Goal: Ask a question

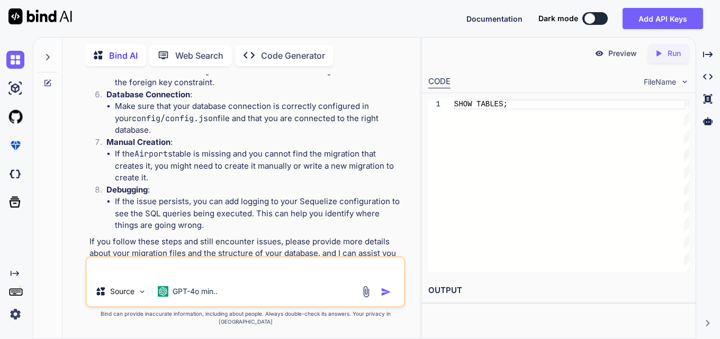
scroll to position [2155, 0]
click at [234, 277] on textarea at bounding box center [245, 267] width 316 height 19
click at [249, 277] on textarea at bounding box center [245, 267] width 316 height 19
type textarea "a"
type textarea "x"
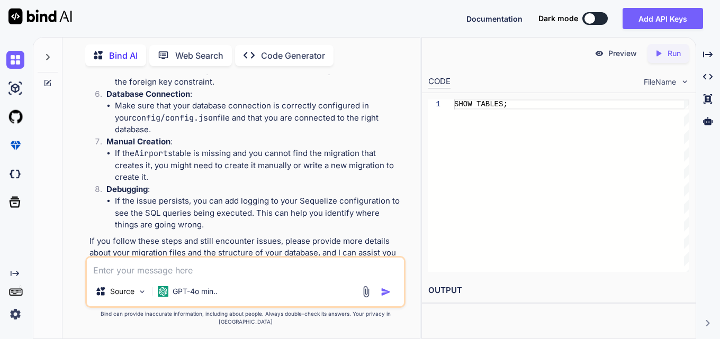
scroll to position [2267, 0]
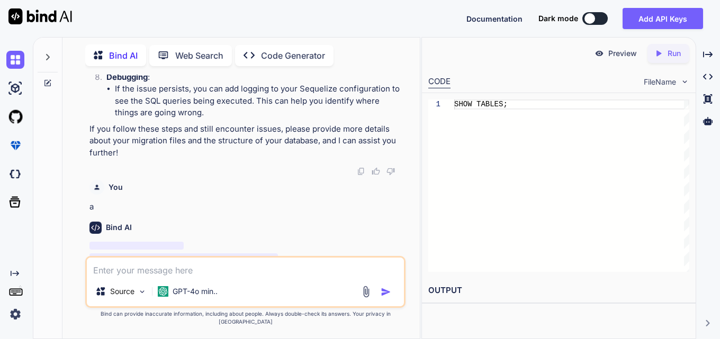
type textarea "x"
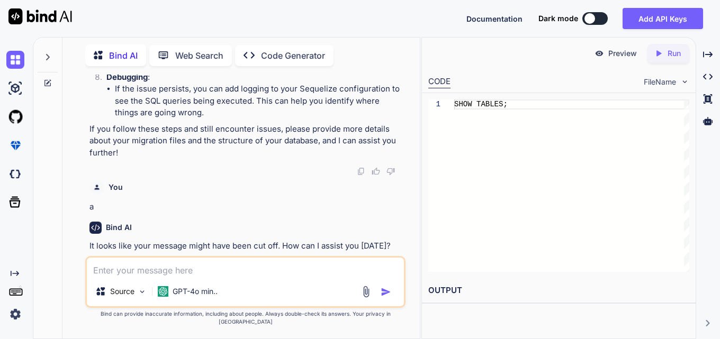
scroll to position [2250, 0]
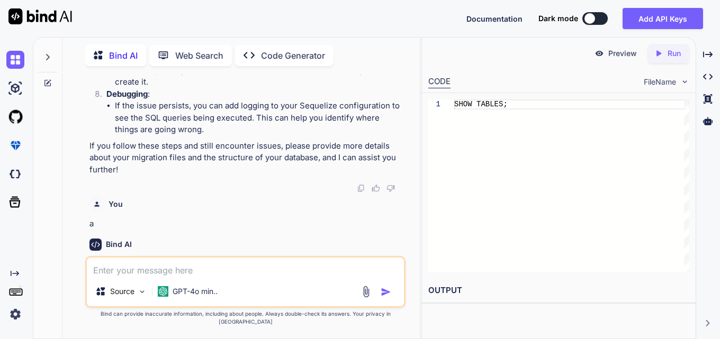
click at [141, 271] on textarea at bounding box center [245, 267] width 316 height 19
paste textarea "[URL][DOMAIN_NAME]"
type textarea "[URL][DOMAIN_NAME]"
type textarea "x"
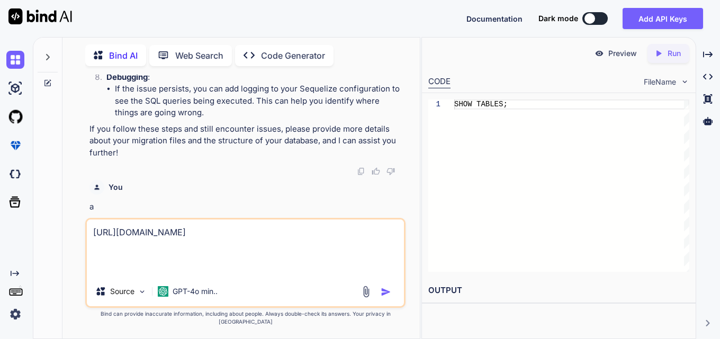
type textarea "[URL][DOMAIN_NAME]"
type textarea "x"
type textarea "[URL][DOMAIN_NAME]"
type textarea "x"
type textarea "[URL][DOMAIN_NAME]"
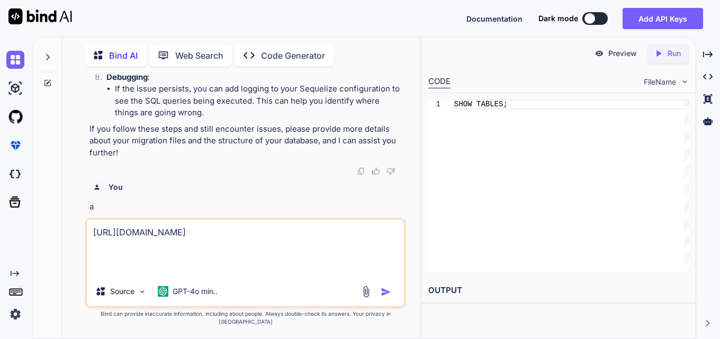
type textarea "x"
type textarea "[URL][DOMAIN_NAME] i"
type textarea "x"
type textarea "[URL][DOMAIN_NAME] im"
type textarea "x"
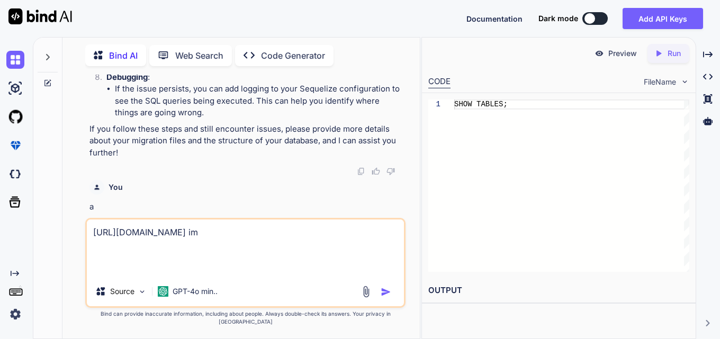
type textarea "[URL][DOMAIN_NAME] ima"
type textarea "x"
type textarea "[URL][DOMAIN_NAME] imag"
type textarea "x"
type textarea "[URL][DOMAIN_NAME] image"
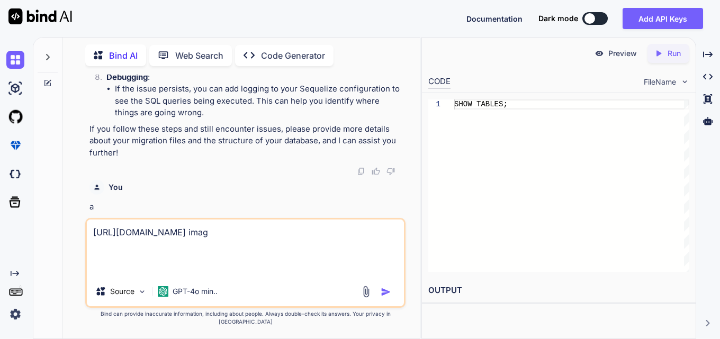
type textarea "x"
type textarea "[URL][DOMAIN_NAME] image"
type textarea "x"
type textarea "[URL][DOMAIN_NAME] image k"
type textarea "x"
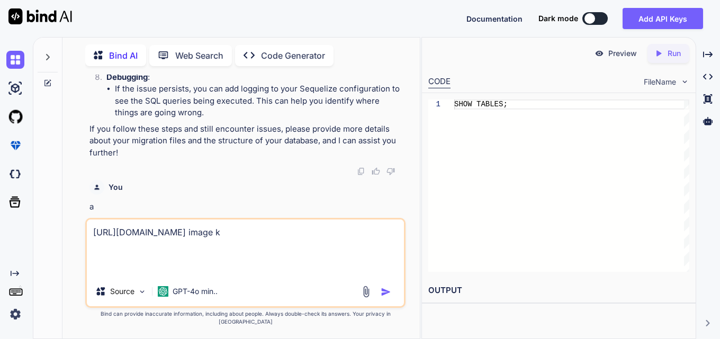
type textarea "[URL][DOMAIN_NAME] image ko"
type textarea "x"
type textarea "[URL][DOMAIN_NAME] image ko"
type textarea "x"
type textarea "[URL][DOMAIN_NAME] image ko a"
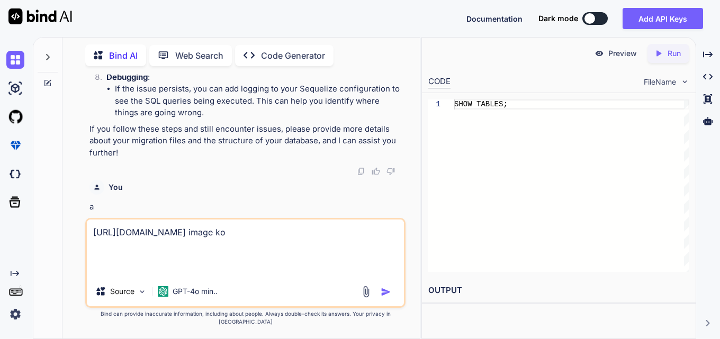
type textarea "x"
type textarea "[URL][DOMAIN_NAME] image ko ad"
type textarea "x"
type textarea "[URL][DOMAIN_NAME] image ko add"
type textarea "x"
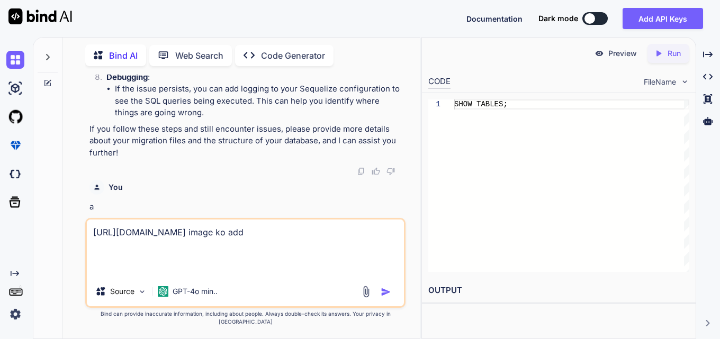
type textarea "[URL][DOMAIN_NAME] image ko add"
type textarea "x"
type textarea "[URL][DOMAIN_NAME] image ko add k"
type textarea "x"
type textarea "[URL][DOMAIN_NAME] image ko add kr"
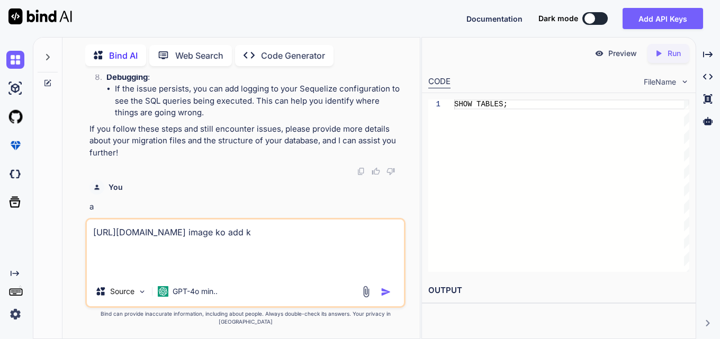
type textarea "x"
type textarea "[URL][DOMAIN_NAME] image ko add kro"
type textarea "x"
type textarea "[URL][DOMAIN_NAME] image ko add kro"
type textarea "x"
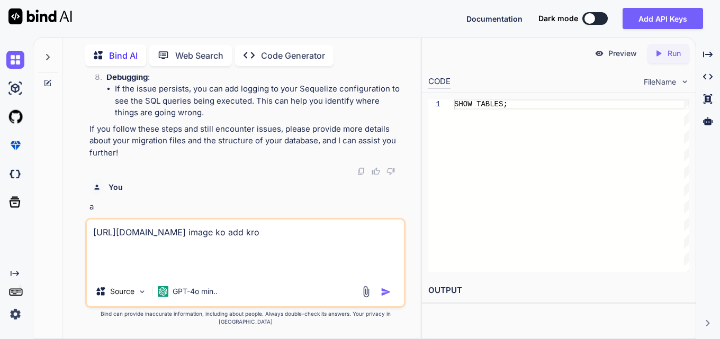
type textarea "[URL][DOMAIN_NAME] image ko add kro m"
type textarea "x"
type textarea "[URL][DOMAIN_NAME] image ko add kro m"
type textarea "x"
type textarea "[URL][DOMAIN_NAME] image ko add kro [PERSON_NAME]"
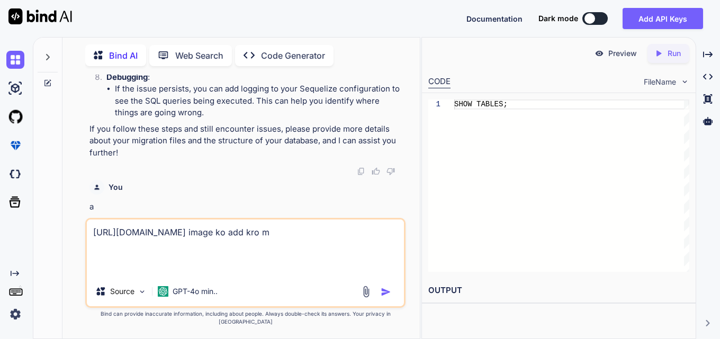
type textarea "x"
type textarea "[URL][DOMAIN_NAME] image ko add kro m"
type textarea "x"
type textarea "[URL][DOMAIN_NAME] image ko add kro [PERSON_NAME]"
type textarea "x"
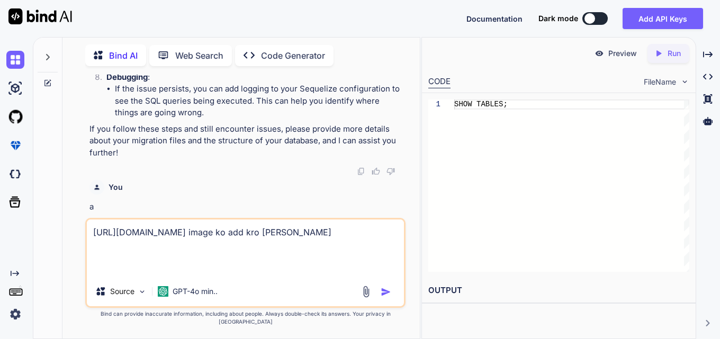
type textarea "[URL][DOMAIN_NAME] image ko add kro m"
type textarea "x"
type textarea "[URL][DOMAIN_NAME] image ko add kro [PERSON_NAME]"
type textarea "x"
type textarea "[URL][DOMAIN_NAME] image ko add kro m"
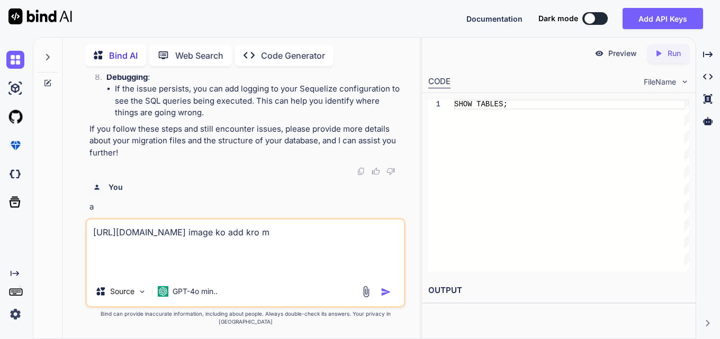
type textarea "x"
type textarea "[URL][DOMAIN_NAME] image ko add kro [PERSON_NAME]"
type textarea "x"
type textarea "[URL][DOMAIN_NAME] image ko add kro m jo"
type textarea "x"
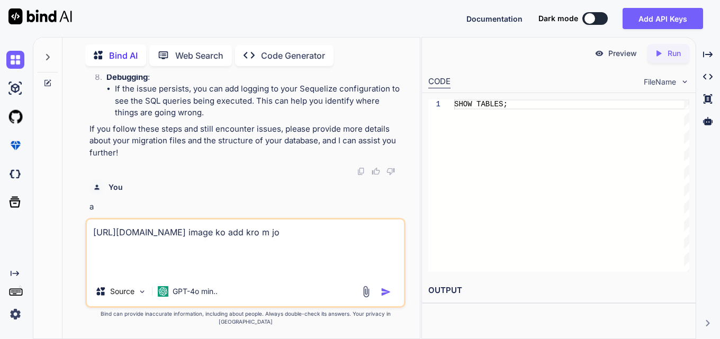
type textarea "[URL][DOMAIN_NAME] image ko add kro m jo"
type textarea "x"
type textarea "[URL][DOMAIN_NAME] image ko add kro m jo c"
type textarea "x"
type textarea "[URL][DOMAIN_NAME] image ko add kro m jo co"
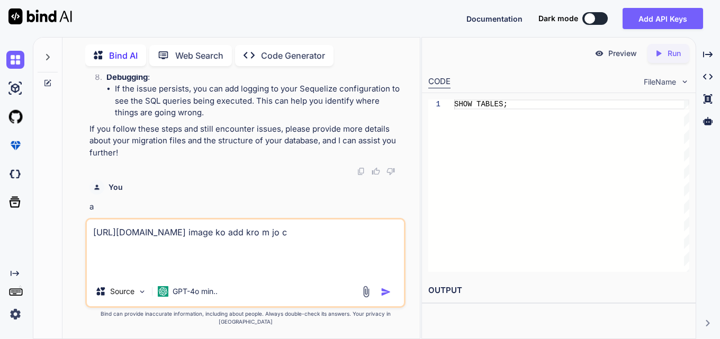
type textarea "x"
type textarea "[URL][DOMAIN_NAME] image ko add kro m jo cod"
type textarea "x"
type textarea "[URL][DOMAIN_NAME] image ko add kro m jo code"
type textarea "x"
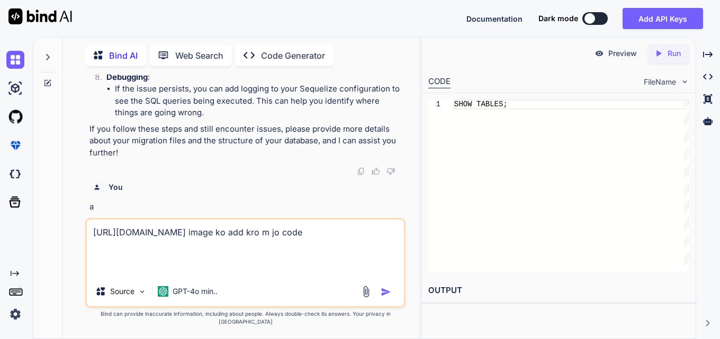
type textarea "[URL][DOMAIN_NAME] image ko add kro m jo code"
type textarea "x"
type textarea "[URL][DOMAIN_NAME] image ko add kro m jo code r"
type textarea "x"
type textarea "[URL][DOMAIN_NAME] image ko add kro m jo code rh"
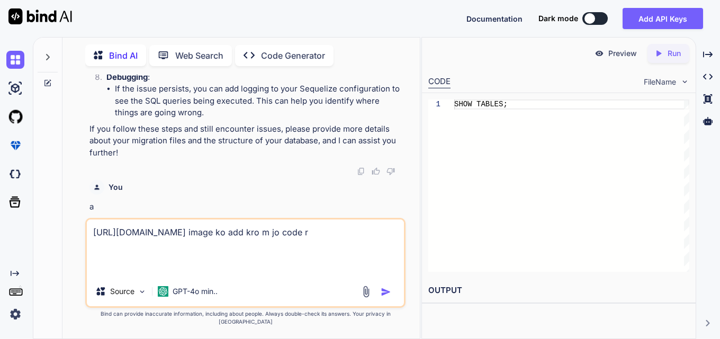
type textarea "x"
type textarea "[URL][DOMAIN_NAME] image ko add kro m jo code rha"
type textarea "x"
type textarea "[URL][DOMAIN_NAME] image ko add kro m jo code rha"
type textarea "x"
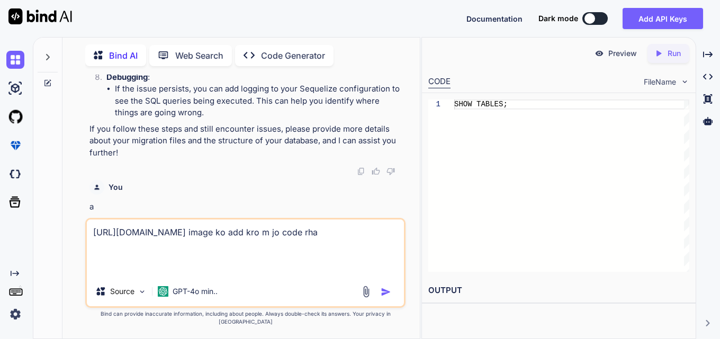
type textarea "[URL][DOMAIN_NAME] image ko add kro m jo code rha h"
type textarea "x"
type textarea "[URL][DOMAIN_NAME] image ko add kro m jo code rha hu"
type textarea "x"
type textarea "[URL][DOMAIN_NAME] image ko add kro m jo code rha hu"
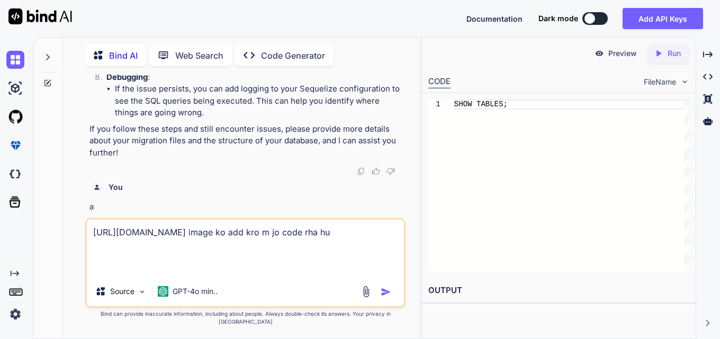
type textarea "x"
type textarea "[URL][DOMAIN_NAME] image ko add kro m jo code rha hu u"
type textarea "x"
type textarea "[URL][DOMAIN_NAME] image ko add kro m jo code rha hu us"
type textarea "x"
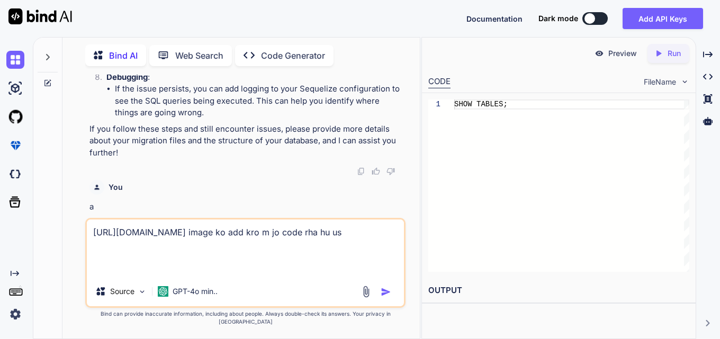
type textarea "[URL][DOMAIN_NAME] image ko add kro m jo code rha hu usm"
type textarea "x"
type textarea "[URL][DOMAIN_NAME] image ko add kro m jo code rha hu usme"
type textarea "x"
click at [380, 277] on textarea "[URL][DOMAIN_NAME] image ko add kro m jo code rha hu usme" at bounding box center [245, 248] width 316 height 57
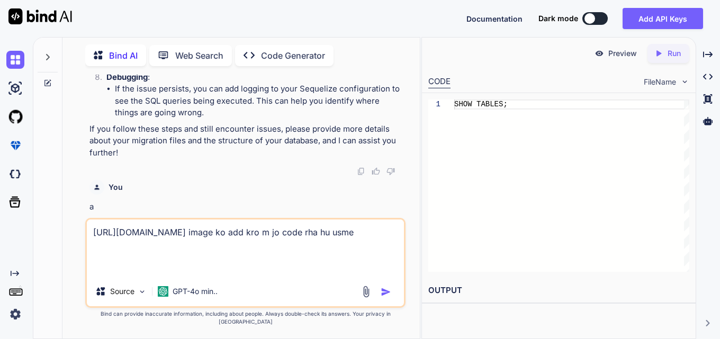
paste textarea "import React from "react"; import { FixedSizeList } from "react-window"; const …"
type textarea "[URL][DOMAIN_NAME] image ko add kro m jo code rha hu usme import React from "re…"
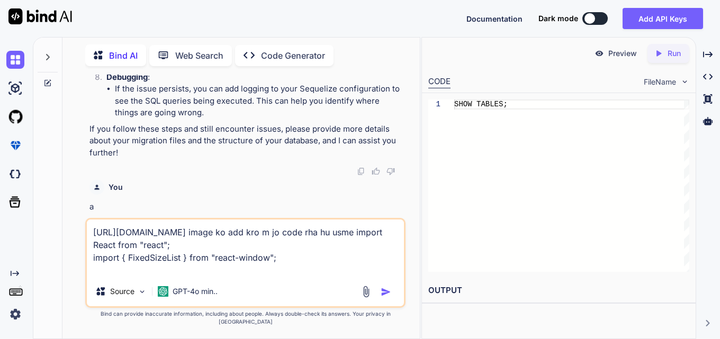
type textarea "x"
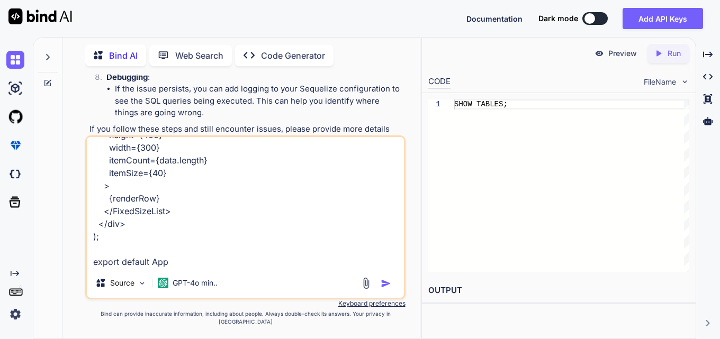
type textarea "[URL][DOMAIN_NAME] image ko add kro m jo code rha hu usme import React from "re…"
click at [386, 289] on img "button" at bounding box center [385, 283] width 11 height 11
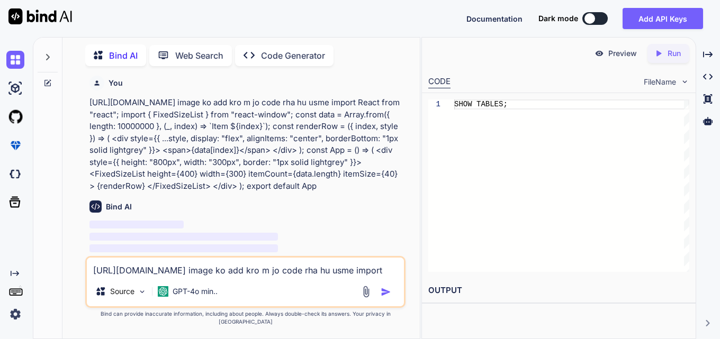
scroll to position [2481, 0]
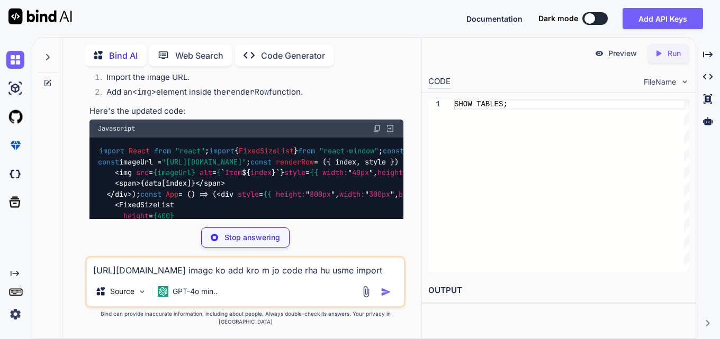
type textarea "x"
type textarea "itemSize={40} > {renderRow} </FixedSizeList> </div> ); export default App;"
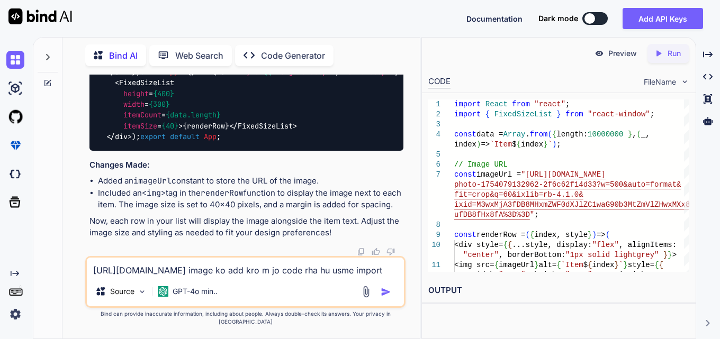
type textarea "x"
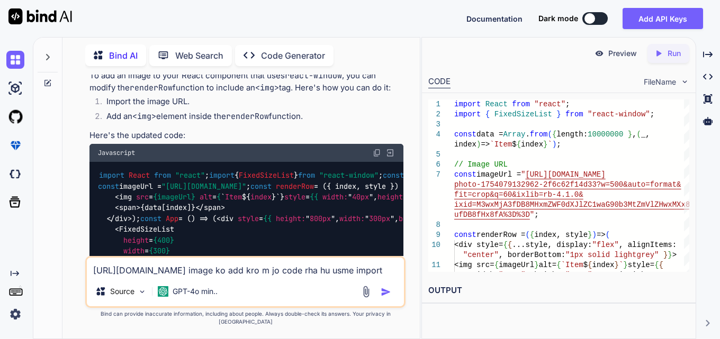
scroll to position [2640, 0]
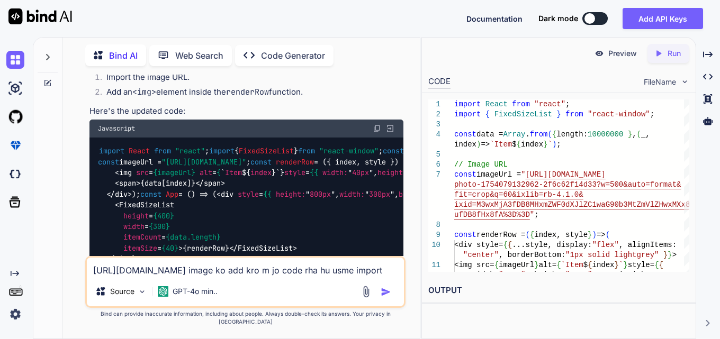
click at [379, 135] on div "Javascript" at bounding box center [245, 129] width 313 height 18
click at [376, 133] on img at bounding box center [376, 128] width 8 height 8
click at [378, 133] on img at bounding box center [376, 128] width 8 height 8
click at [377, 133] on img at bounding box center [376, 128] width 8 height 8
click at [376, 133] on img at bounding box center [376, 128] width 8 height 8
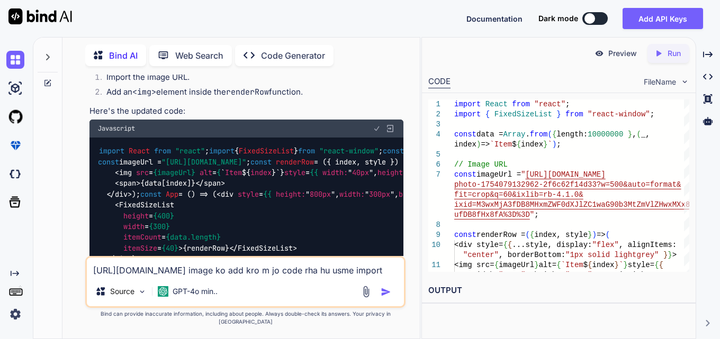
click at [376, 133] on img at bounding box center [376, 128] width 8 height 8
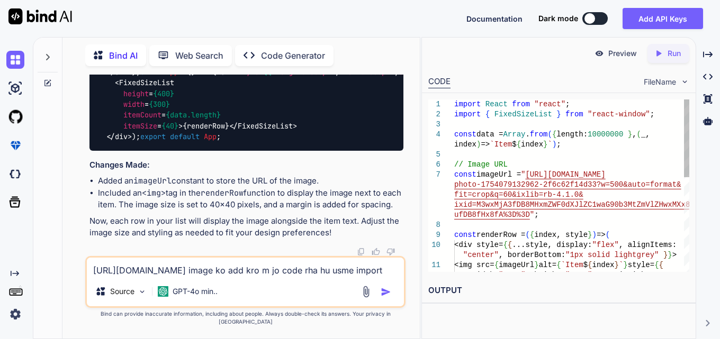
scroll to position [2799, 0]
click at [211, 277] on textarea "[URL][DOMAIN_NAME] image ko add kro m jo code rha hu usme import React from "re…" at bounding box center [245, 267] width 316 height 19
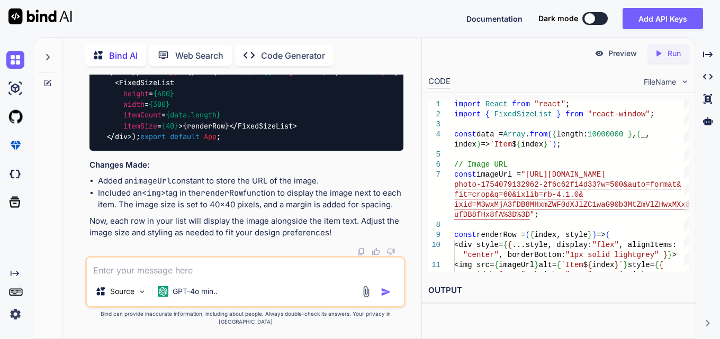
type textarea "i"
type textarea "x"
type textarea "i"
type textarea "x"
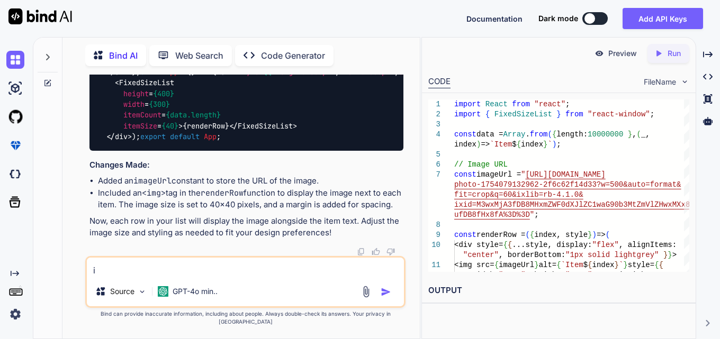
type textarea "x"
type textarea "i"
type textarea "x"
type textarea "i"
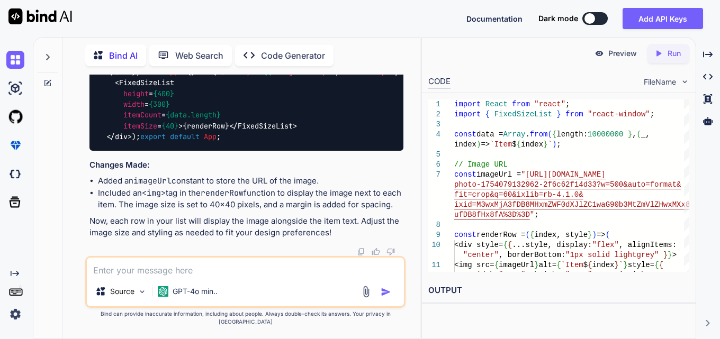
type textarea "x"
type textarea "im"
type textarea "x"
type textarea "ima"
type textarea "x"
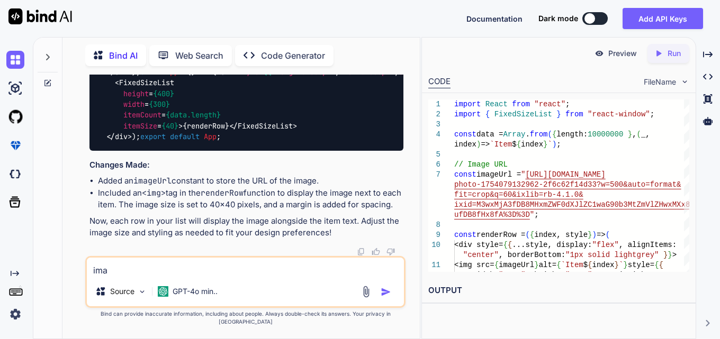
type textarea "imag"
type textarea "x"
type textarea "image"
type textarea "x"
type textarea "image"
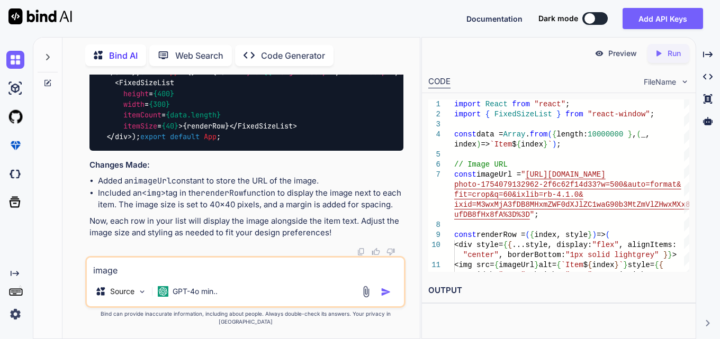
type textarea "x"
type textarea "image k"
type textarea "x"
type textarea "image ko"
type textarea "x"
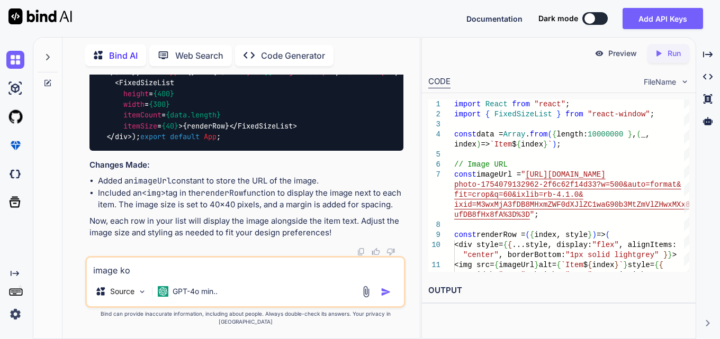
type textarea "image ko"
type textarea "x"
type textarea "image ko t"
type textarea "x"
type textarea "image ko th"
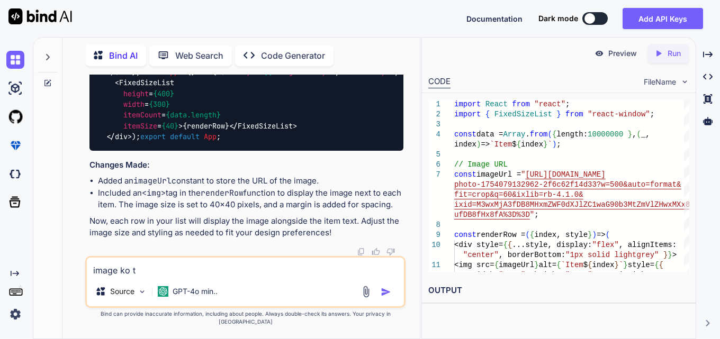
type textarea "x"
type textarea "image ko tho"
type textarea "x"
type textarea "image ko thod"
type textarea "x"
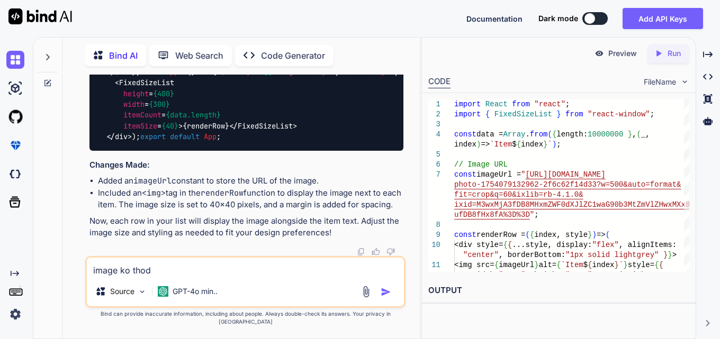
type textarea "image ko thoda"
type textarea "x"
type textarea "image ko thoda"
type textarea "x"
type textarea "image ko thoda b"
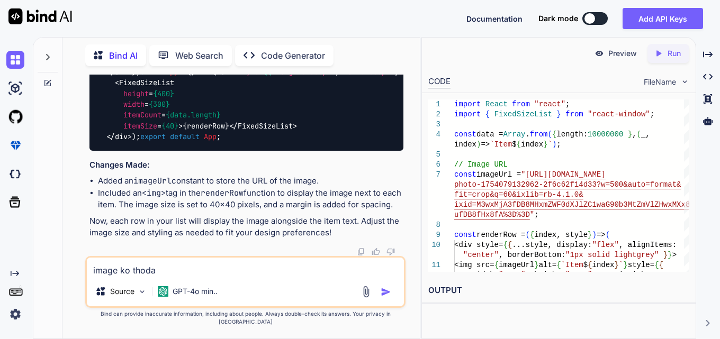
type textarea "x"
type textarea "image ko thoda ba"
type textarea "x"
type textarea "image ko thoda bad"
type textarea "x"
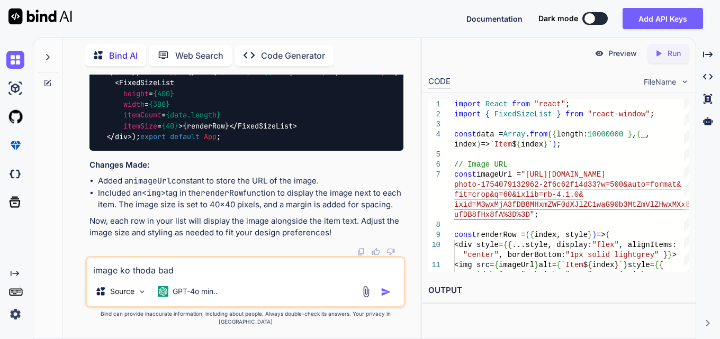
type textarea "image ko thoda bada"
type textarea "x"
type textarea "image ko thoda bada"
type textarea "x"
type textarea "image ko thoda bada k"
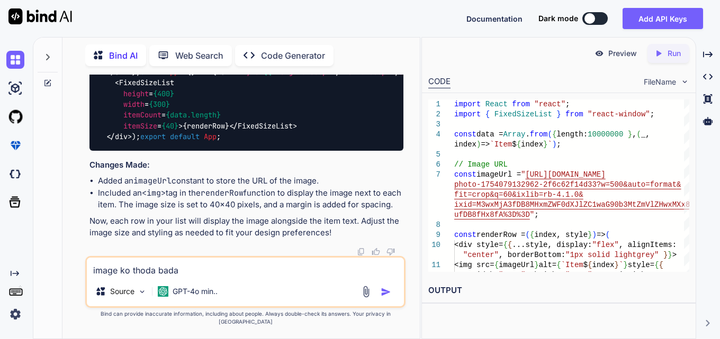
type textarea "x"
type textarea "image ko thoda bada kr"
type textarea "x"
type textarea "image ko thoda bada kro"
type textarea "x"
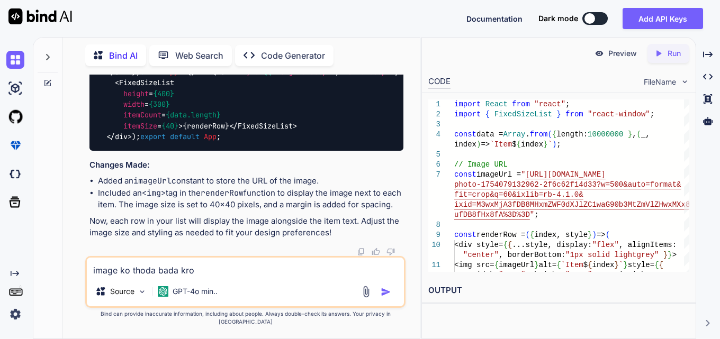
type textarea "image ko thoda bada kro"
type textarea "x"
type textarea "image ko thoda bada kro a"
type textarea "x"
type textarea "image ko thoda bada kro au"
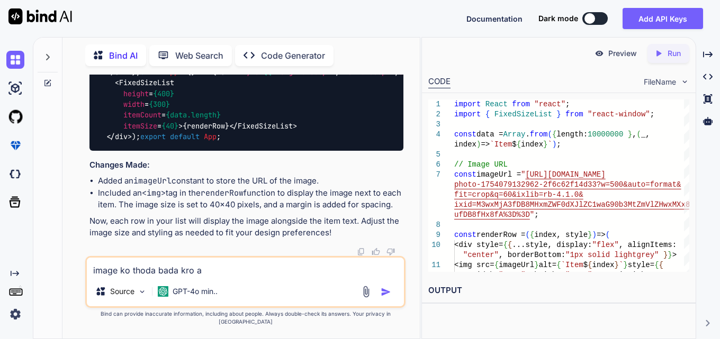
type textarea "x"
type textarea "image ko thoda bada kro aur"
type textarea "x"
type textarea "image ko thoda bada kro aur"
type textarea "x"
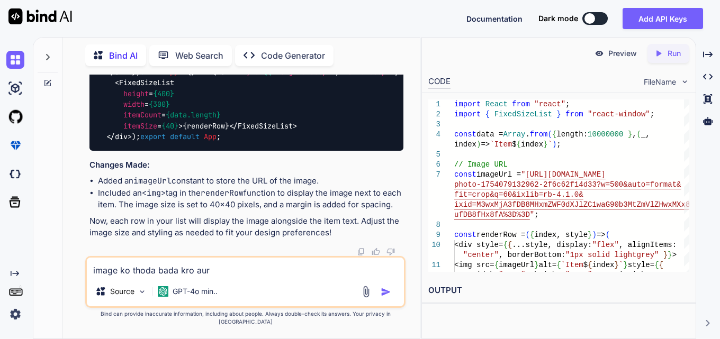
type textarea "image ko thoda bada kro aur f"
type textarea "x"
type textarea "image ko thoda bada kro aur fl"
type textarea "x"
type textarea "image ko thoda bada kro aur fli"
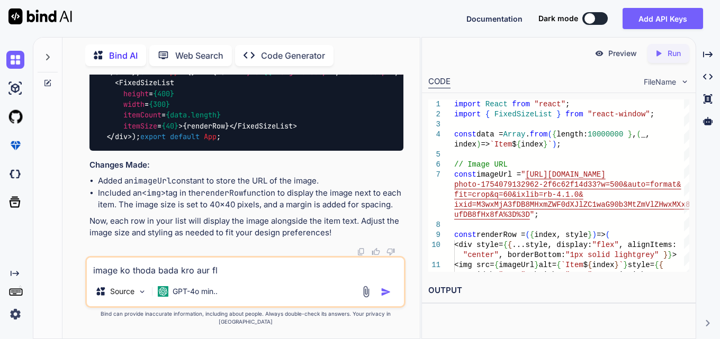
type textarea "x"
type textarea "image ko thoda bada kro aur flip"
type textarea "x"
type textarea "image ko thoda bada kro aur flipk"
type textarea "x"
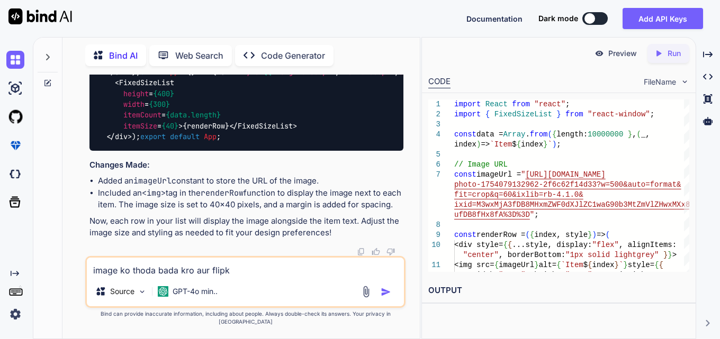
type textarea "image ko thoda bada kro aur flipka"
type textarea "x"
type textarea "image ko thoda bada kro aur flipkar"
type textarea "x"
type textarea "image ko thoda bada kro aur flipkart"
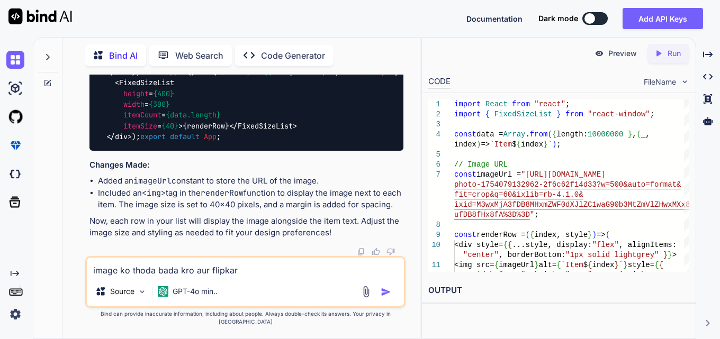
type textarea "x"
type textarea "image ko thoda bada kro aur flipkart"
type textarea "x"
type textarea "image ko thoda bada kro aur flipkart j"
type textarea "x"
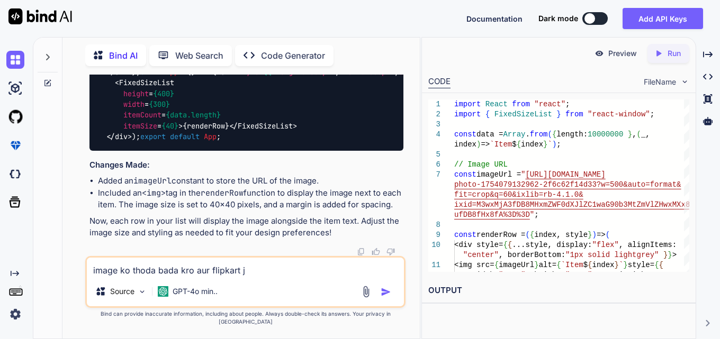
type textarea "image ko thoda bada kro aur flipkart ja"
type textarea "x"
type textarea "image ko thoda bada kro aur flipkart [PERSON_NAME]"
type textarea "x"
type textarea "image ko thoda bada kro aur flipkart jasi"
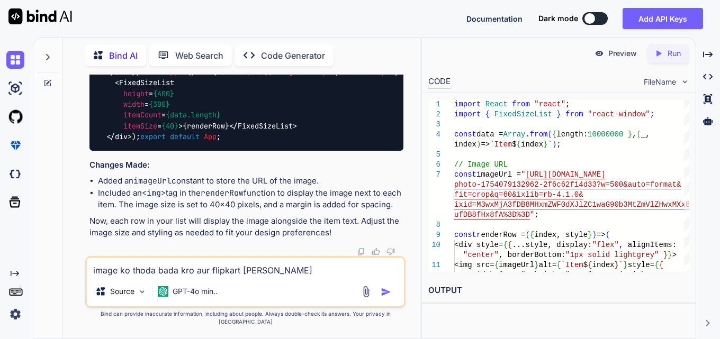
type textarea "x"
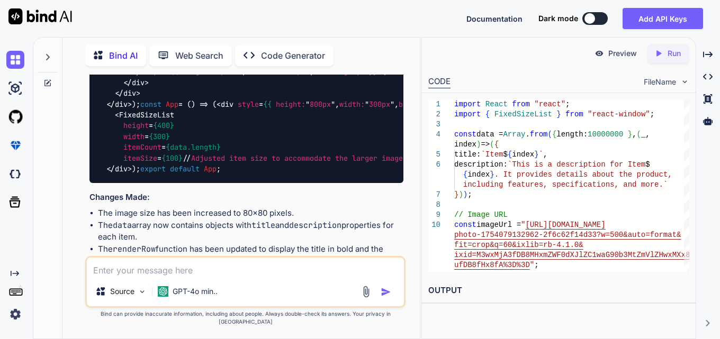
scroll to position [3193, 0]
click at [202, 277] on textarea at bounding box center [245, 267] width 316 height 19
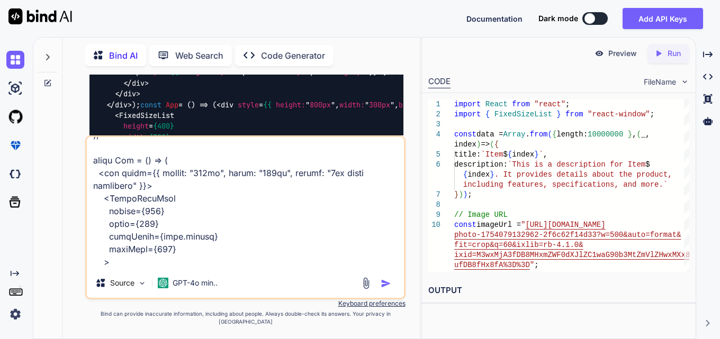
scroll to position [447, 0]
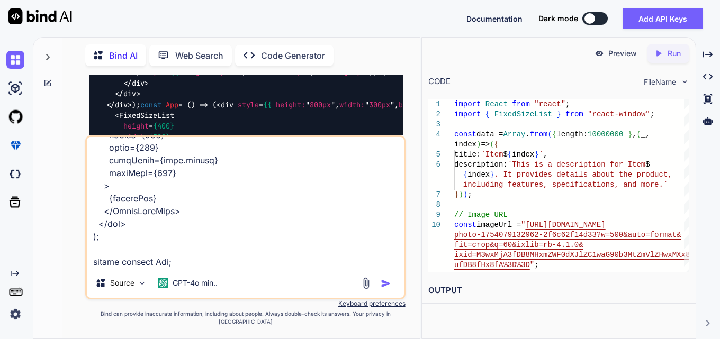
click at [250, 268] on textarea at bounding box center [245, 202] width 316 height 131
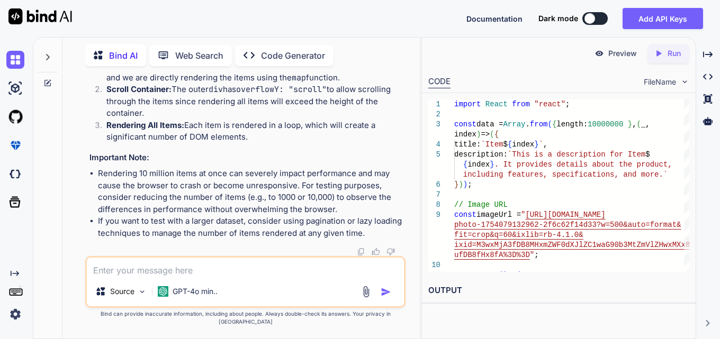
scroll to position [4198, 0]
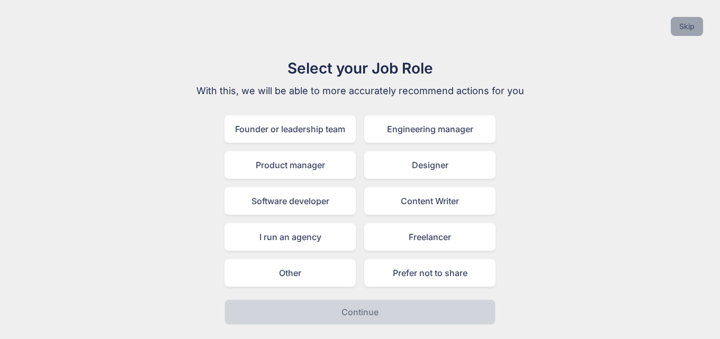
click at [685, 23] on button "Skip" at bounding box center [686, 26] width 32 height 19
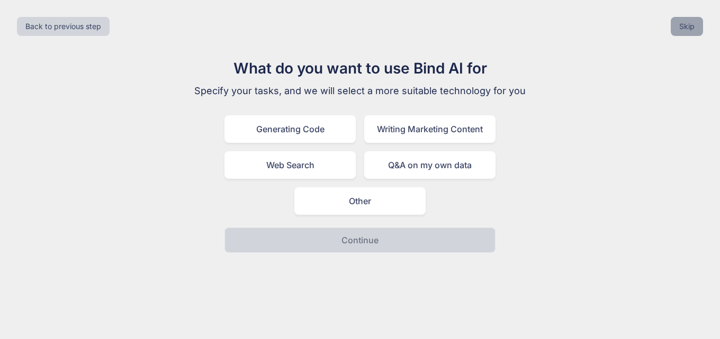
click at [685, 23] on button "Skip" at bounding box center [686, 26] width 32 height 19
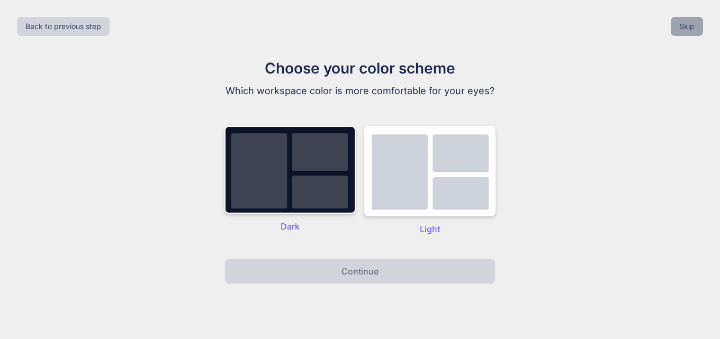
click at [685, 23] on button "Skip" at bounding box center [686, 26] width 32 height 19
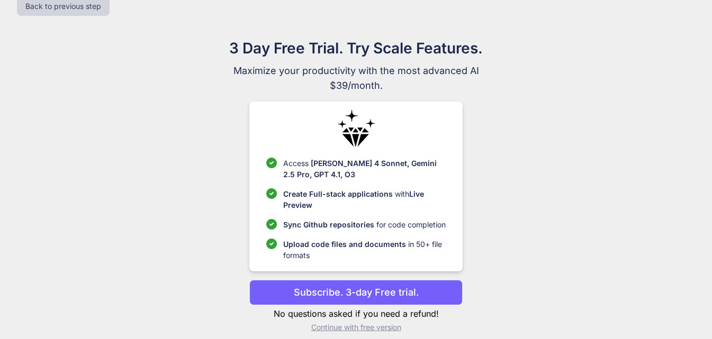
scroll to position [31, 0]
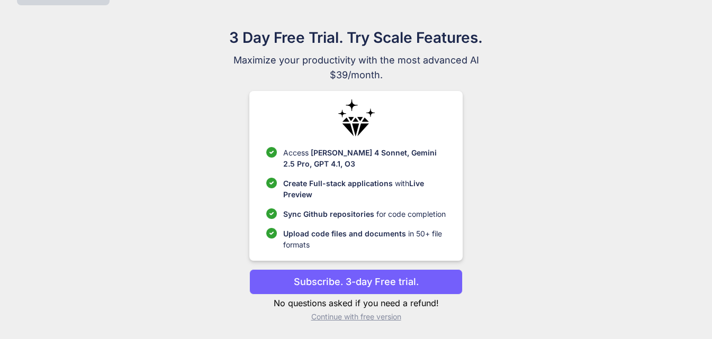
click at [328, 319] on p "Continue with free version" at bounding box center [355, 317] width 213 height 11
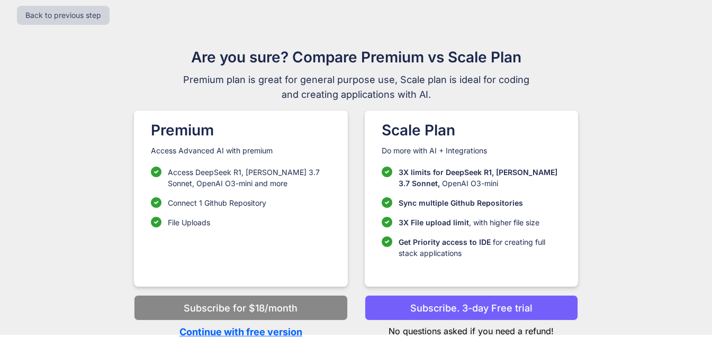
scroll to position [11, 0]
click at [247, 330] on p "Continue with free version" at bounding box center [240, 332] width 213 height 14
